Goal: Task Accomplishment & Management: Complete application form

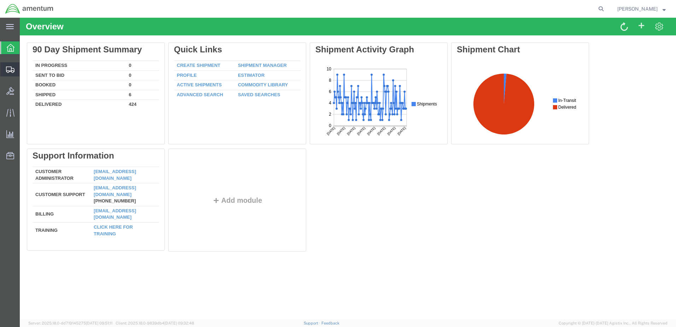
click at [0, 0] on span "Create Shipment" at bounding box center [0, 0] width 0 height 0
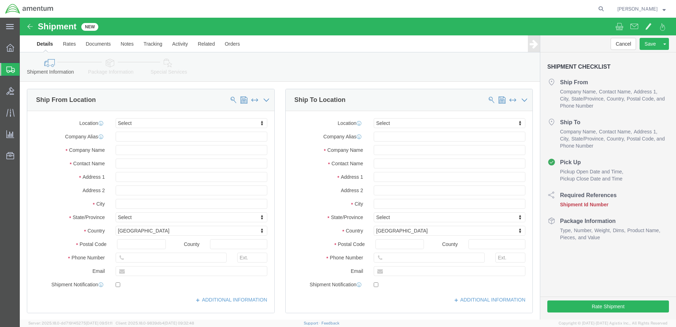
select select
click input "text"
type input "[PERSON_NAME]"
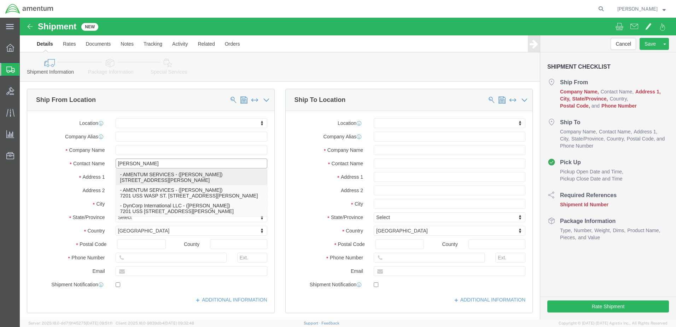
click p "- AMENTUM SERVICES - ([PERSON_NAME]) [STREET_ADDRESS][PERSON_NAME]"
select select
type input "7201 USS WASP ST"
type input "BLDG 2992"
type input "32570"
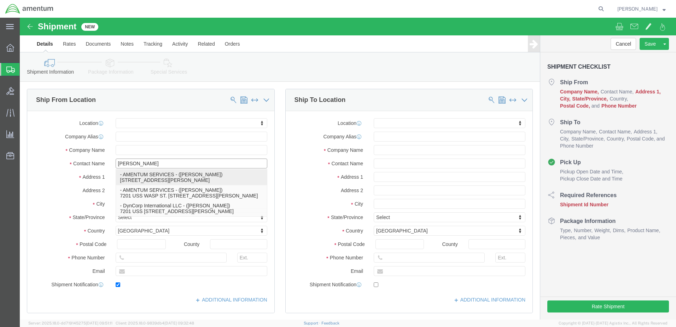
type input "[PHONE_NUMBER]"
type input "[PERSON_NAME][EMAIL_ADDRESS][PERSON_NAME][DOMAIN_NAME]"
checkbox input "true"
type input "AMENTUM SERVICES"
type input "[PERSON_NAME]"
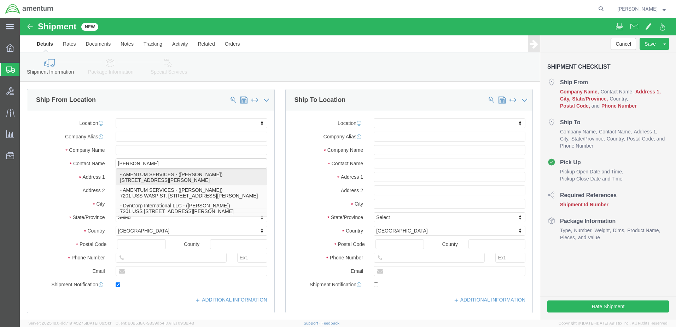
type input "[PERSON_NAME]"
select select "FL"
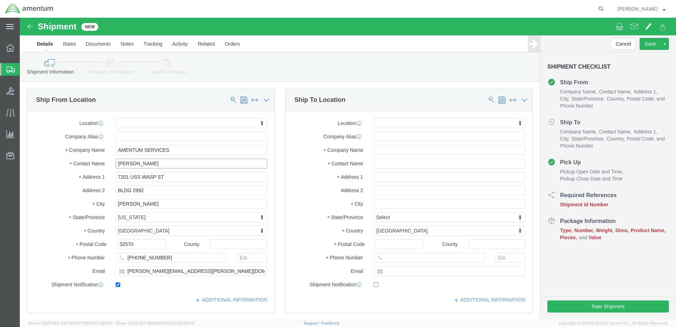
type input "[PERSON_NAME]"
click input "text"
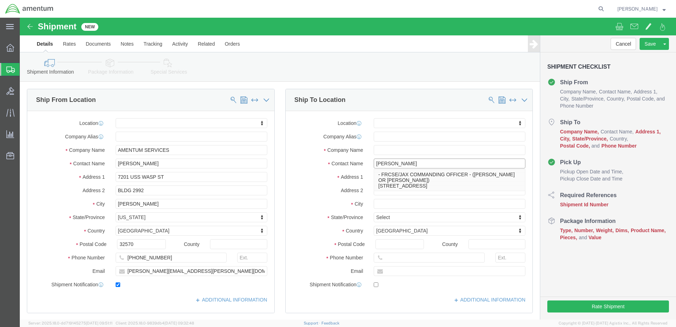
type input "PAT ME"
click p "- FRCSE/JAX COMMANDING OFFICER - ([PERSON_NAME] OR [PERSON_NAME]) HANGAR 101W, …"
select select
type input "HANGAR 101W"
type input "32212"
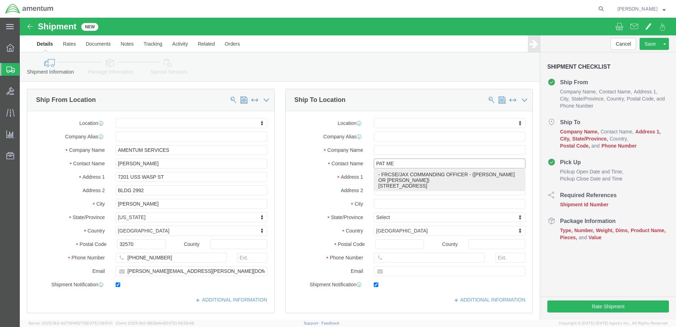
type input "[PHONE_NUMBER]"
type input "[PERSON_NAME][EMAIL_ADDRESS][PERSON_NAME][DOMAIN_NAME]"
checkbox input "true"
type input "FRCSE/[PERSON_NAME] COMMANDING OFFICER"
type input "[PERSON_NAME] OR [PERSON_NAME]"
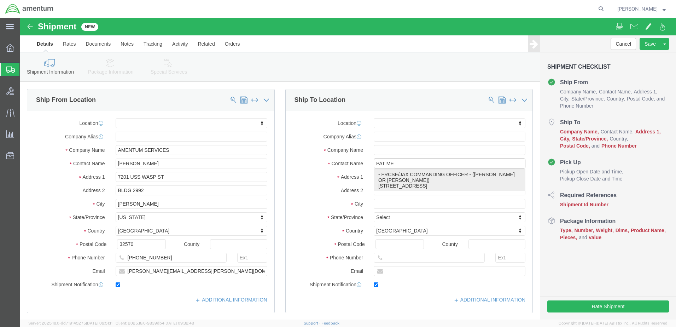
type input "NAS [GEOGRAPHIC_DATA]"
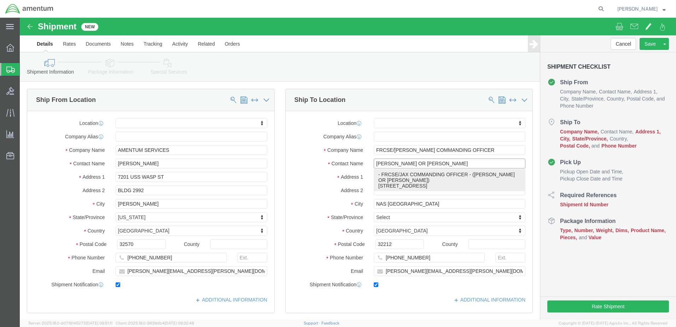
select select "FL"
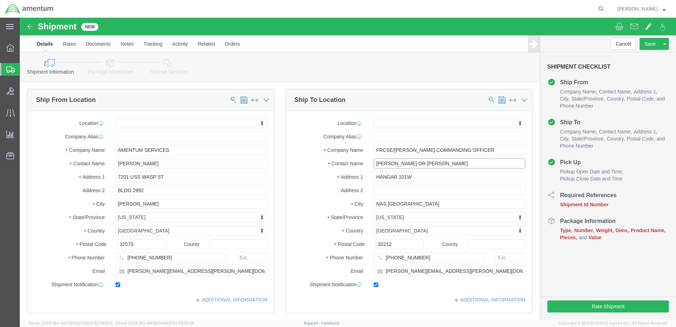
drag, startPoint x: 396, startPoint y: 146, endPoint x: 427, endPoint y: 146, distance: 31.5
click input "[PERSON_NAME] OR [PERSON_NAME]"
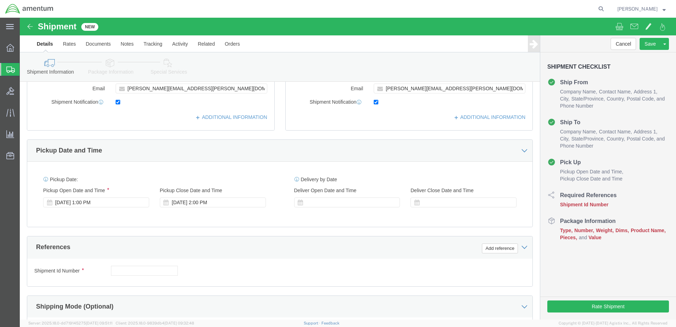
scroll to position [248, 0]
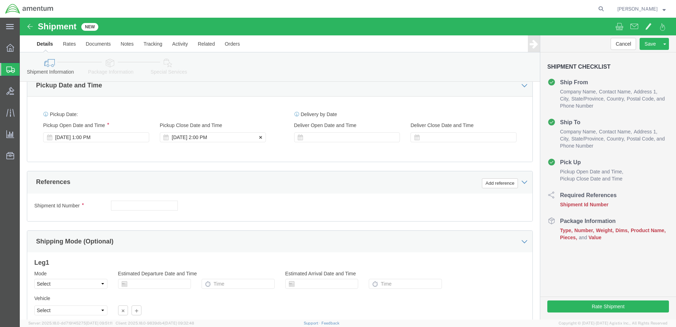
type input "[PERSON_NAME] OR [PERSON_NAME]"
click div "[DATE] 2:00 PM"
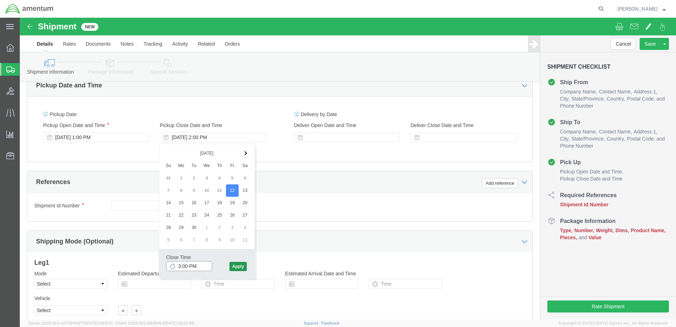
type input "3:00 PM"
click button "Apply"
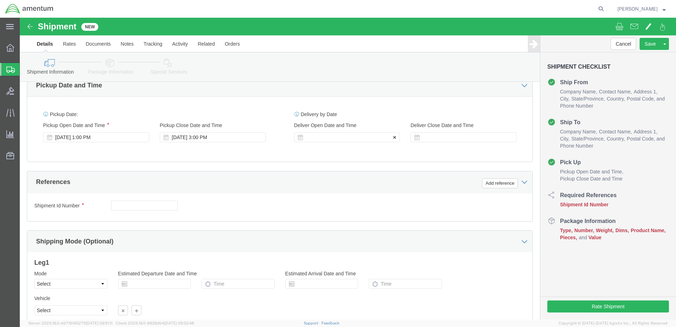
click div
click input "4:00 PM"
type input "7:00 AM"
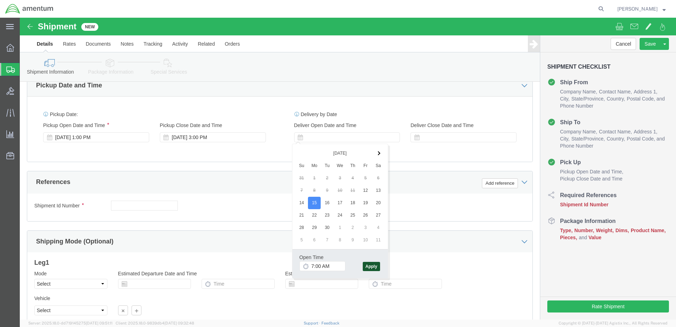
click button "Apply"
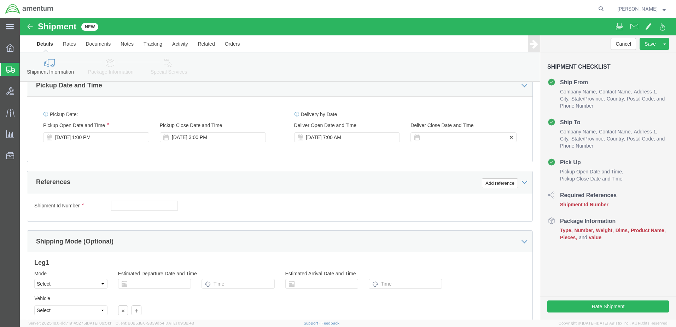
click div
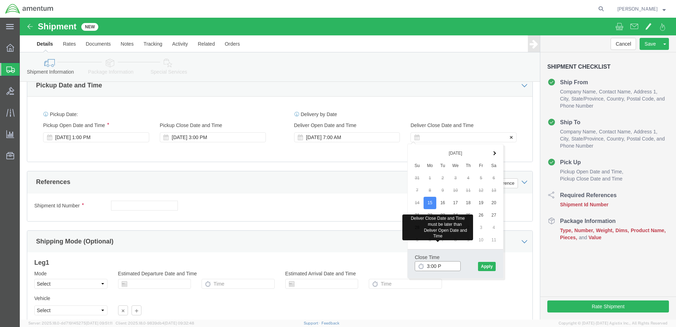
type input "3:00 PM"
click button "Apply"
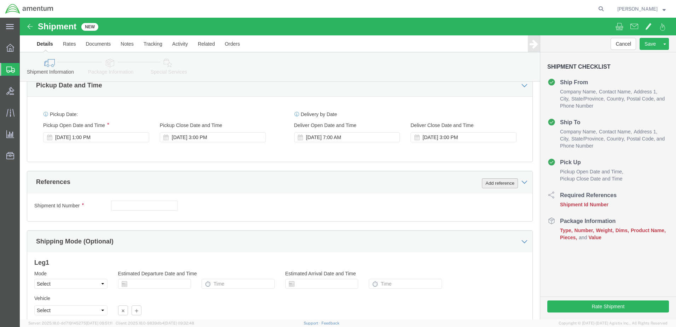
click button "Add reference"
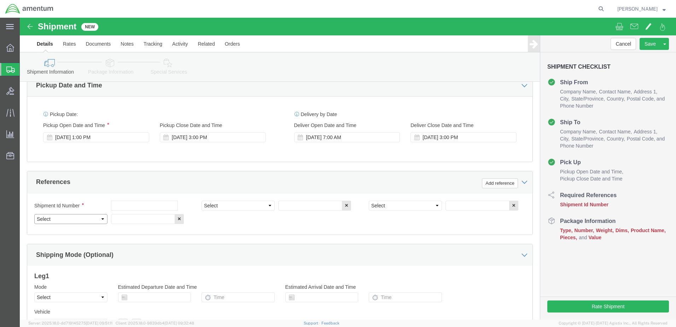
click select "Select Account Type Activity ID Airline Appointment Number ASN Batch Request # …"
select select "DEPT"
click select "Select Account Type Activity ID Airline Appointment Number ASN Batch Request # …"
select select "PROJNUM"
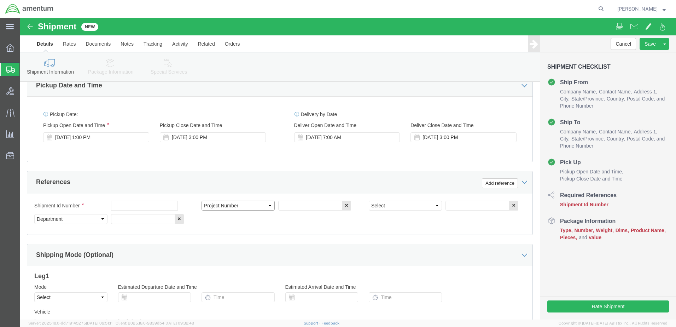
click select "Select Account Type Activity ID Airline Appointment Number ASN Batch Request # …"
select select "PCKSLIP"
click select "Select Account Type Activity ID Airline Appointment Number ASN Batch Request # …"
click input "text"
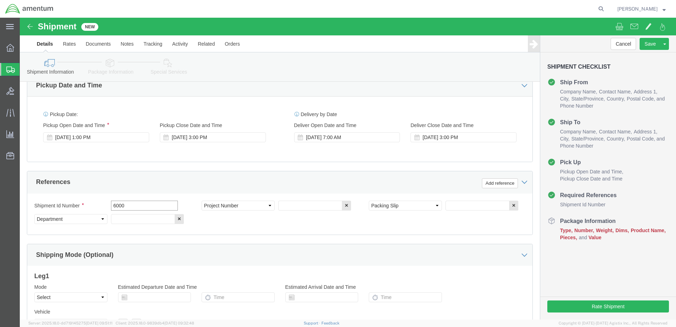
type input "6000"
click input "text"
type input "T44"
click input "text"
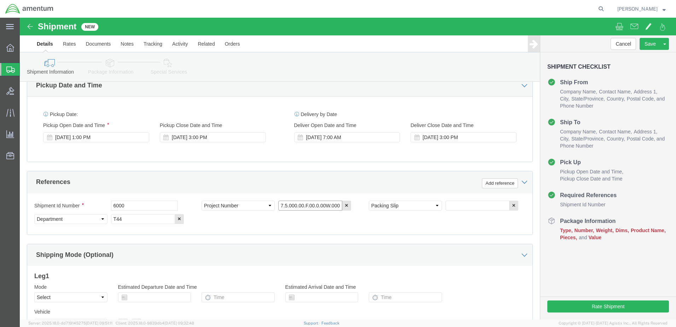
type input "6097.5.000.00.F.00.0.00W.000"
click input "text"
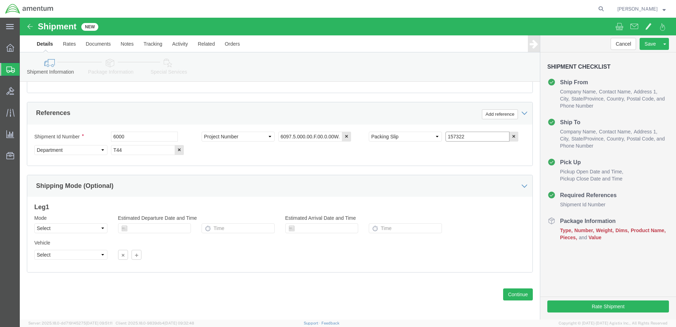
scroll to position [319, 0]
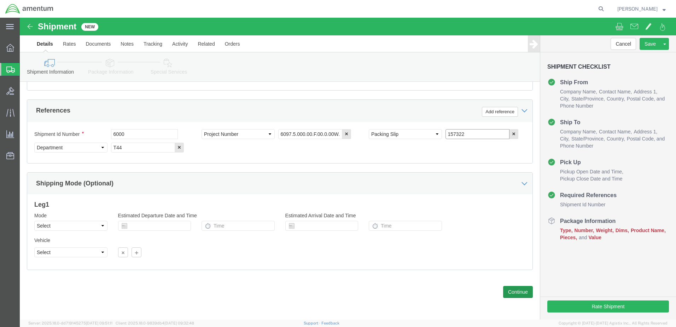
type input "157322"
click button "Continue"
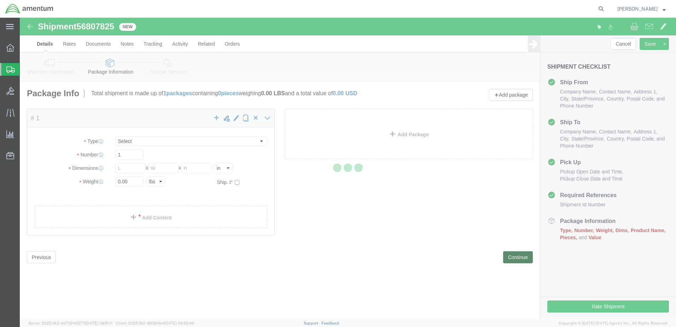
select select "CBOX"
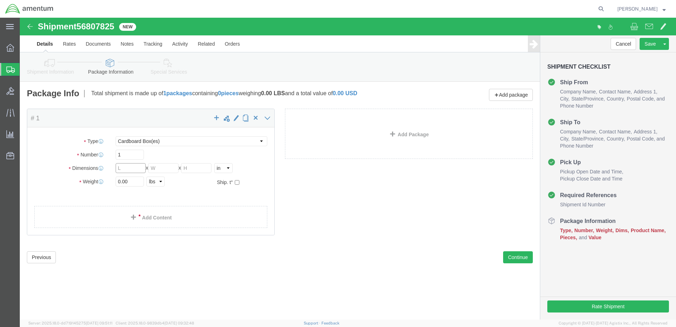
click input "text"
type input "12"
type input "6"
click input "0.00"
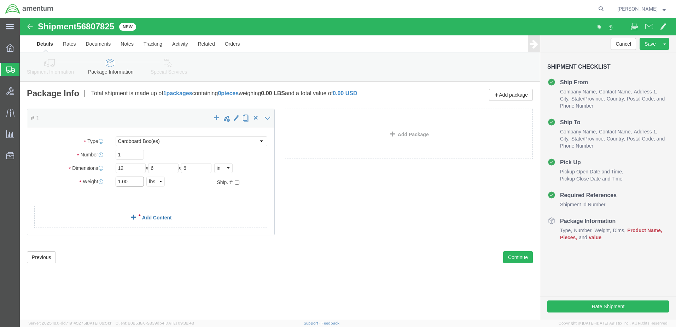
type input "1.00"
click div "Package Content # 1 x Package Type Select BCK Boxes Bale(s) Basket(s) Bolt(s) B…"
click link "Add Content"
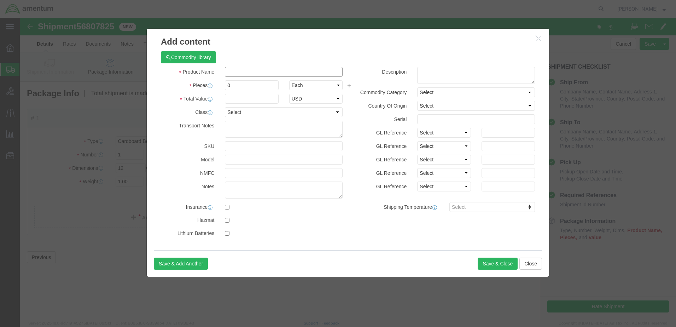
click input "text"
type input "PART"
drag, startPoint x: 216, startPoint y: 69, endPoint x: 197, endPoint y: 69, distance: 18.4
click div "Pieces 0 Select Bag Barrels 100Board Feet Bottle Box Blister Pack Carats Can Ca…"
type input "1"
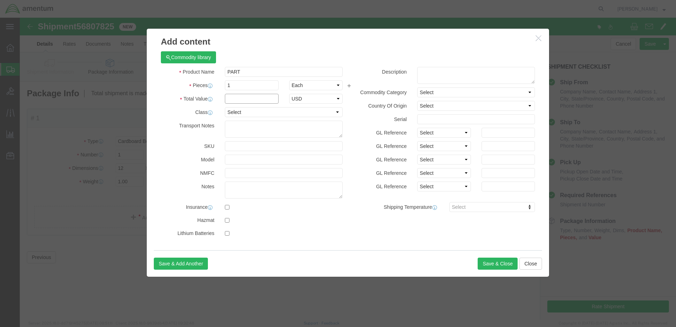
click input "text"
type input "50"
click button "Save & Close"
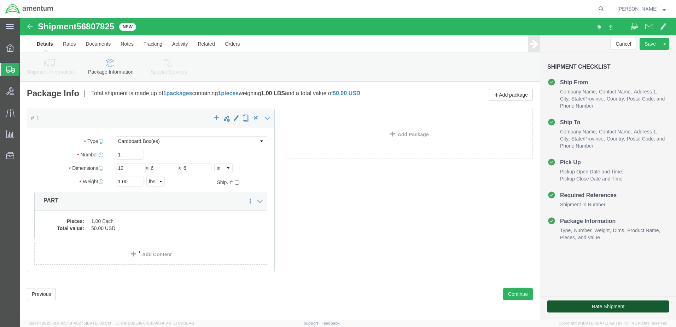
click button "Rate Shipment"
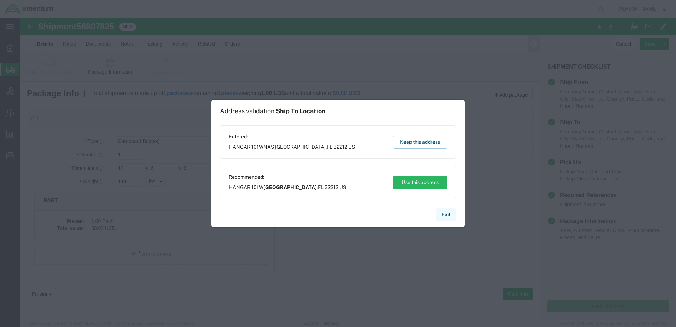
click at [447, 215] on button "Exit" at bounding box center [446, 214] width 20 height 12
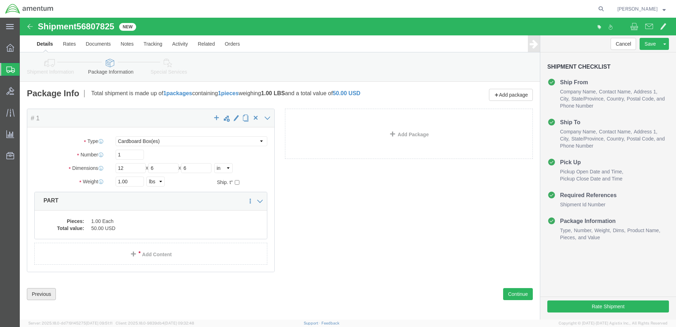
click button "Previous"
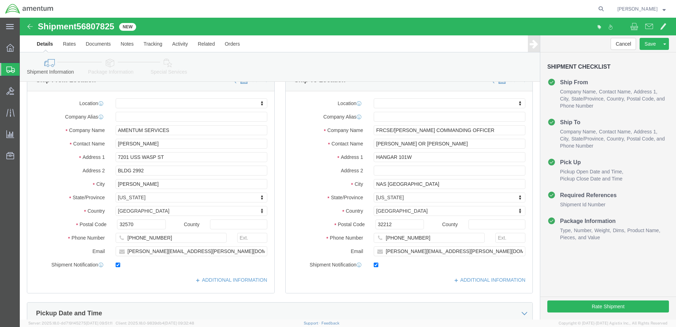
scroll to position [35, 0]
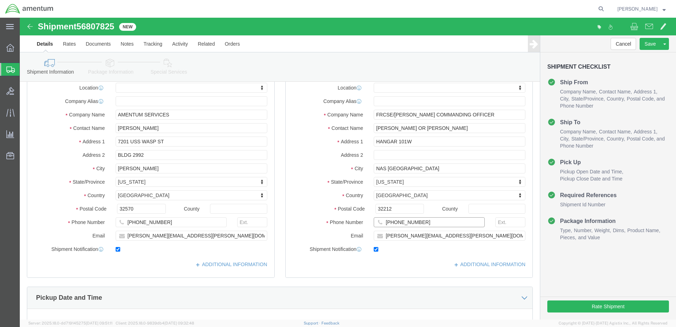
drag, startPoint x: 384, startPoint y: 204, endPoint x: 399, endPoint y: 207, distance: 14.8
click input "[PHONE_NUMBER]"
type input "[PHONE_NUMBER]"
click div "ADDITIONAL INFORMATION"
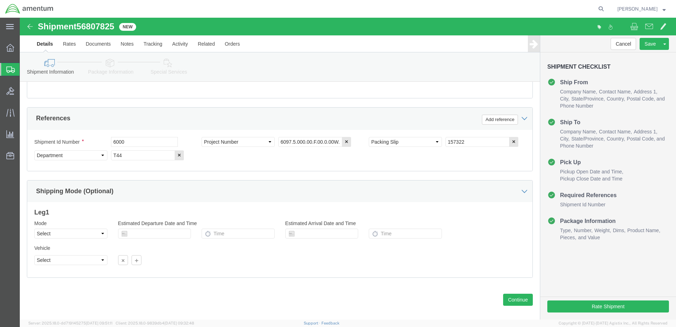
scroll to position [319, 0]
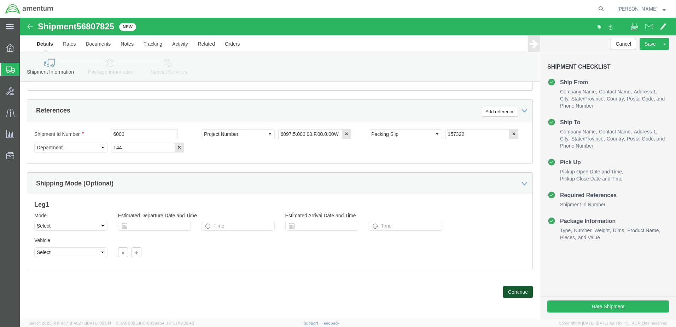
click button "Continue"
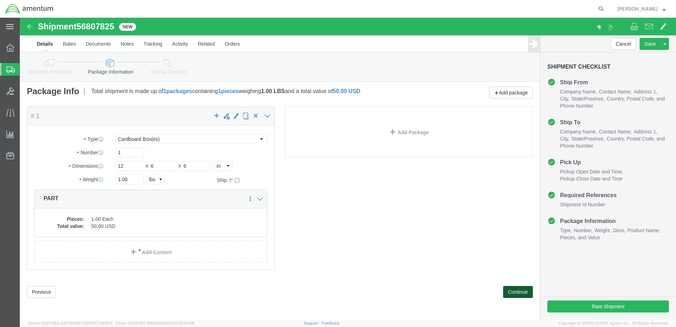
click button "Continue"
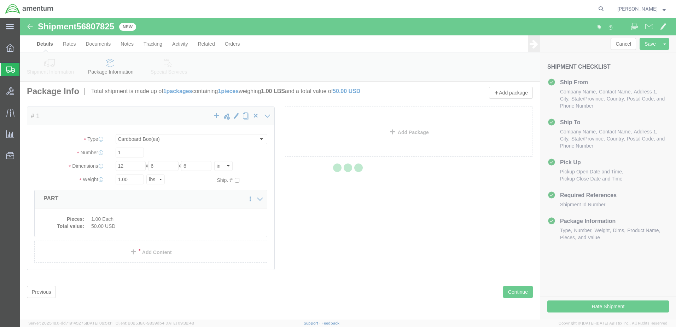
select select
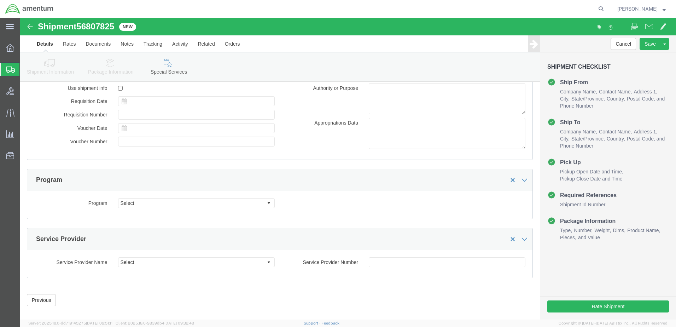
scroll to position [1016, 0]
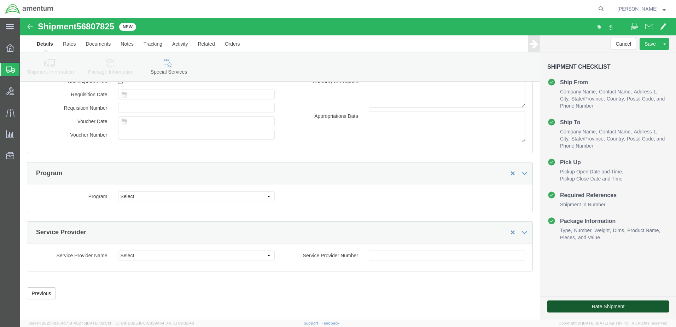
click button "Rate Shipment"
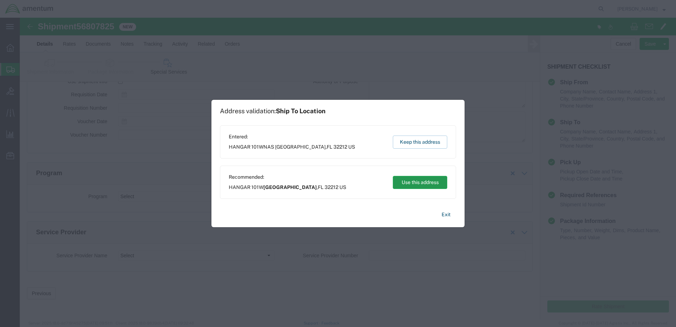
click at [423, 186] on button "Use this address" at bounding box center [420, 182] width 54 height 13
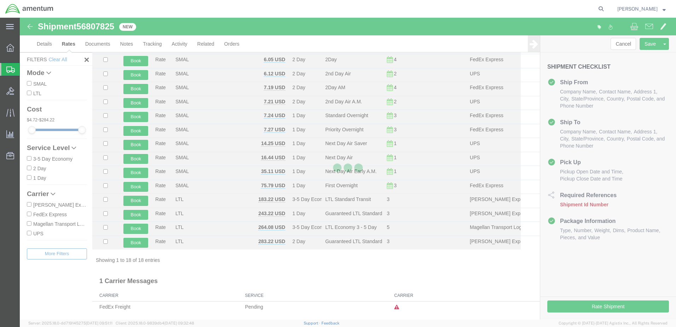
scroll to position [82, 0]
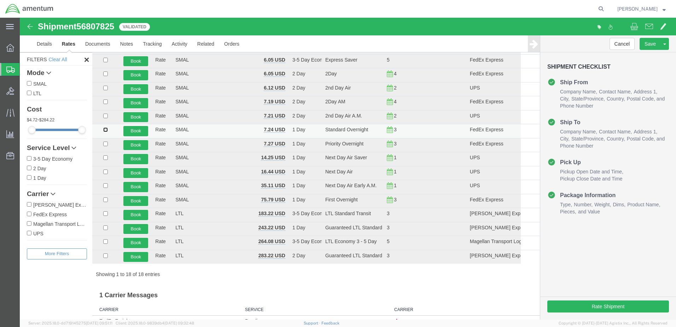
click at [104, 128] on input "checkbox" at bounding box center [105, 129] width 5 height 5
checkbox input "true"
click at [128, 132] on button "Book" at bounding box center [135, 131] width 25 height 10
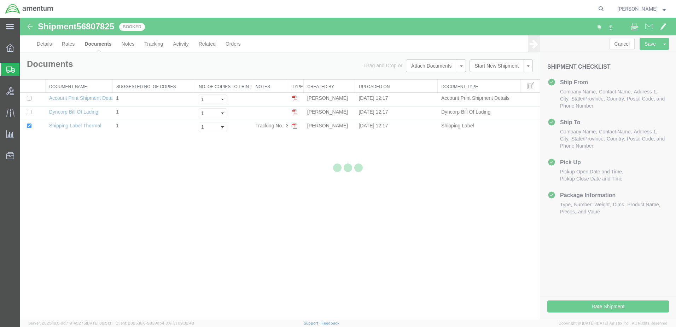
scroll to position [0, 0]
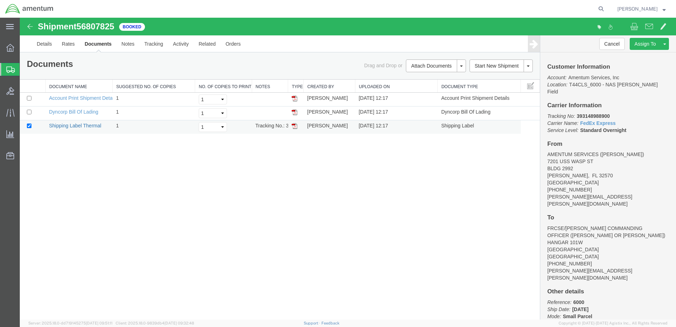
click at [73, 125] on link "Shipping Label Thermal" at bounding box center [75, 126] width 52 height 6
drag, startPoint x: 83, startPoint y: 111, endPoint x: 526, endPoint y: 105, distance: 442.6
click at [83, 111] on link "Dyncorp Bill Of Lading" at bounding box center [73, 112] width 49 height 6
